Goal: Transaction & Acquisition: Purchase product/service

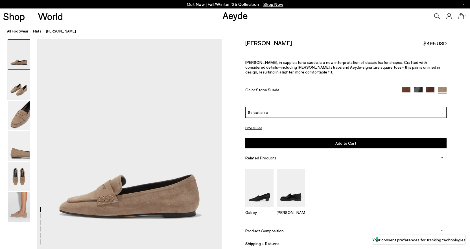
click at [22, 89] on img at bounding box center [19, 85] width 22 height 30
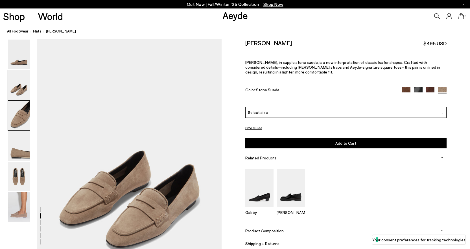
click at [25, 111] on img at bounding box center [19, 115] width 22 height 30
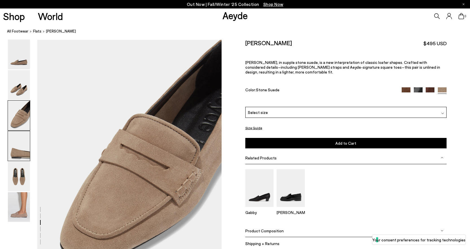
click at [26, 137] on img at bounding box center [19, 146] width 22 height 30
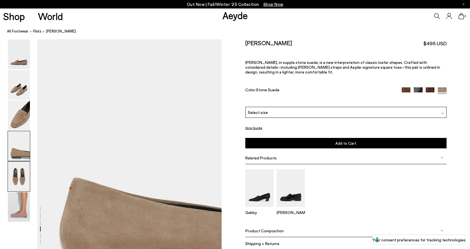
click at [22, 169] on img at bounding box center [19, 176] width 22 height 30
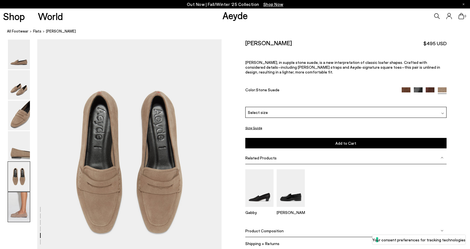
click at [24, 199] on img at bounding box center [19, 207] width 22 height 30
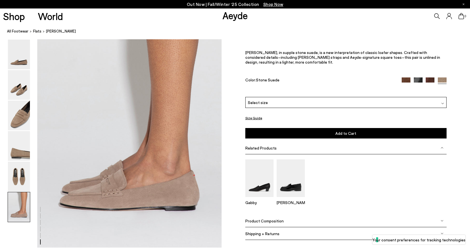
scroll to position [1236, 0]
